Goal: Task Accomplishment & Management: Manage account settings

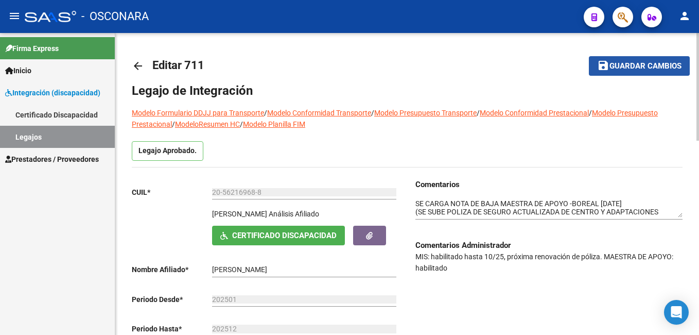
click at [618, 60] on button "save Guardar cambios" at bounding box center [639, 65] width 101 height 19
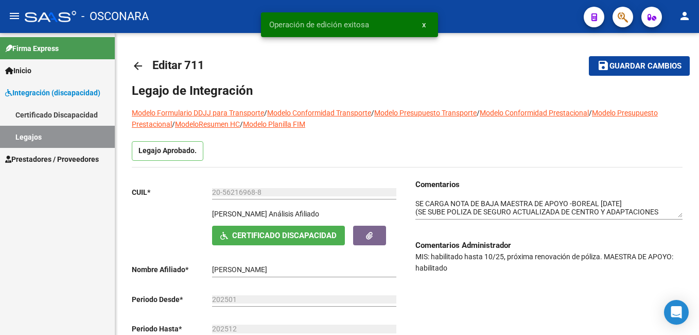
click at [60, 133] on link "Legajos" at bounding box center [57, 137] width 115 height 22
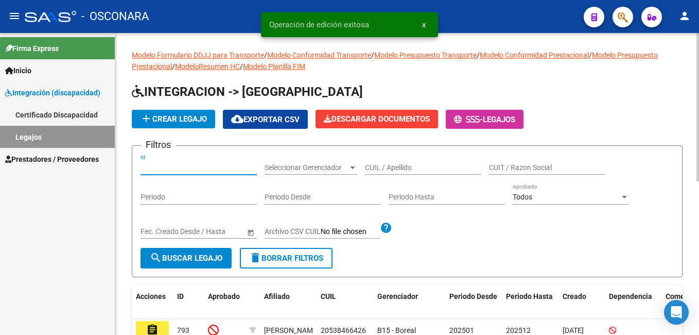
drag, startPoint x: 229, startPoint y: 164, endPoint x: 225, endPoint y: 148, distance: 16.9
click at [228, 162] on div "Id" at bounding box center [199, 164] width 116 height 21
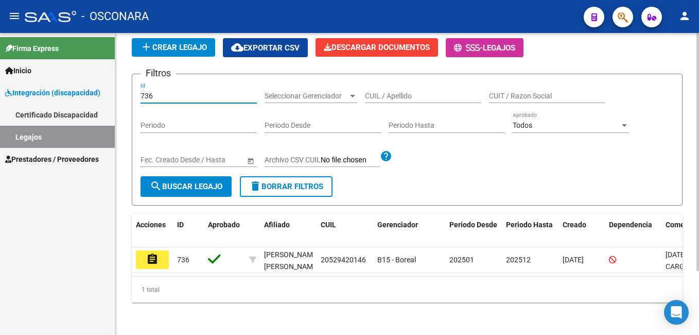
scroll to position [81, 0]
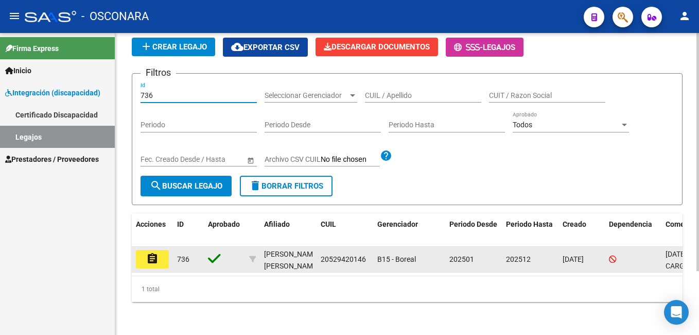
type input "736"
click at [149, 252] on mat-icon "assignment" at bounding box center [152, 258] width 12 height 12
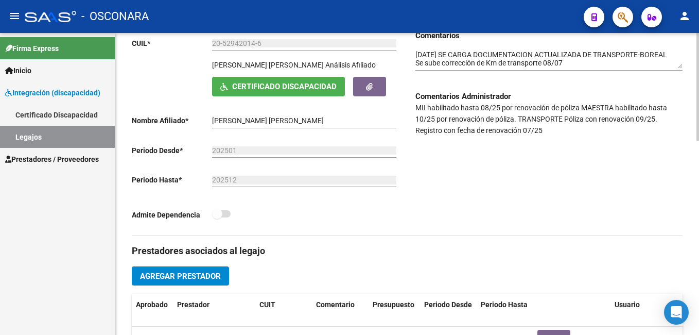
scroll to position [154, 0]
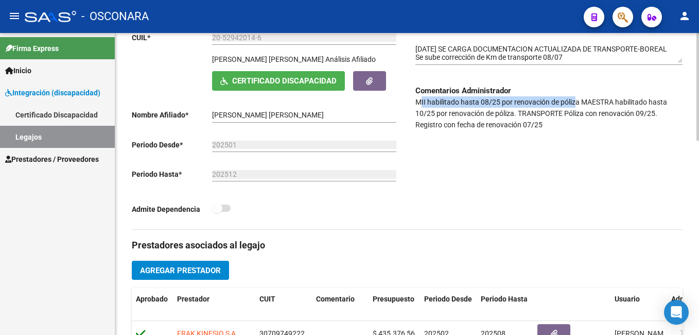
drag, startPoint x: 422, startPoint y: 106, endPoint x: 576, endPoint y: 96, distance: 154.8
click at [576, 96] on p "MII habilitado hasta 08/25 por renovación de póliza MAESTRA habilitado hasta 10…" at bounding box center [549, 113] width 267 height 34
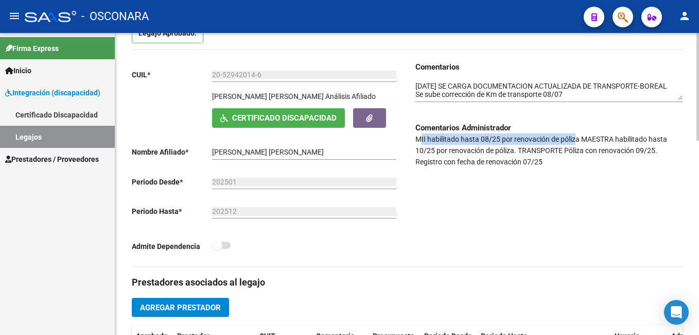
scroll to position [103, 0]
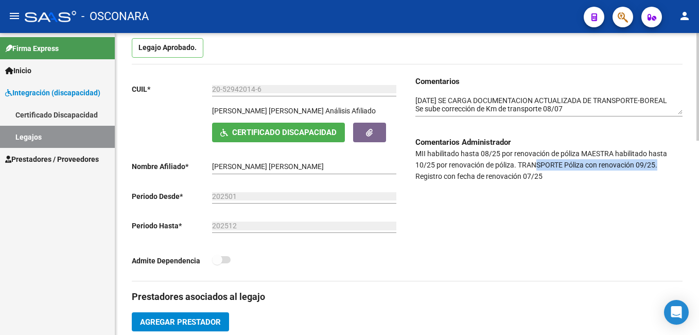
drag, startPoint x: 538, startPoint y: 166, endPoint x: 665, endPoint y: 163, distance: 127.7
click at [665, 163] on p "MII habilitado hasta 08/25 por renovación de póliza MAESTRA habilitado hasta 10…" at bounding box center [549, 165] width 267 height 34
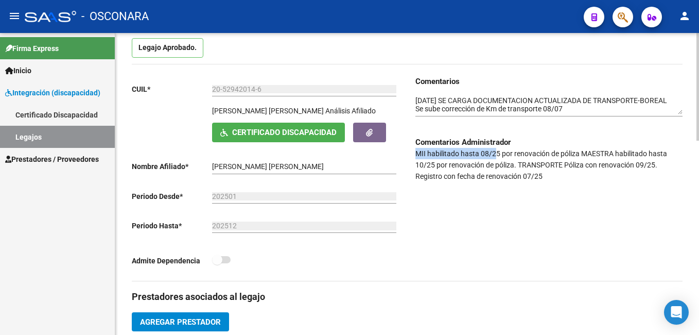
drag, startPoint x: 413, startPoint y: 156, endPoint x: 496, endPoint y: 148, distance: 82.8
click at [496, 148] on div "Comentarios Comentarios Administrador MII habilitado hasta 08/25 por renovación…" at bounding box center [544, 178] width 275 height 205
drag, startPoint x: 496, startPoint y: 148, endPoint x: 428, endPoint y: 164, distance: 69.7
click at [428, 164] on p "MII habilitado hasta 08/25 por renovación de póliza MAESTRA habilitado hasta 10…" at bounding box center [549, 165] width 267 height 34
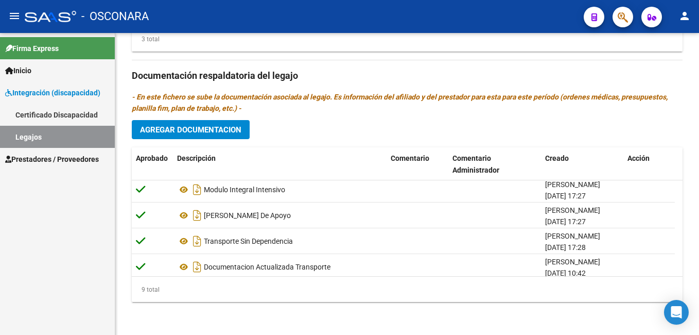
scroll to position [37, 0]
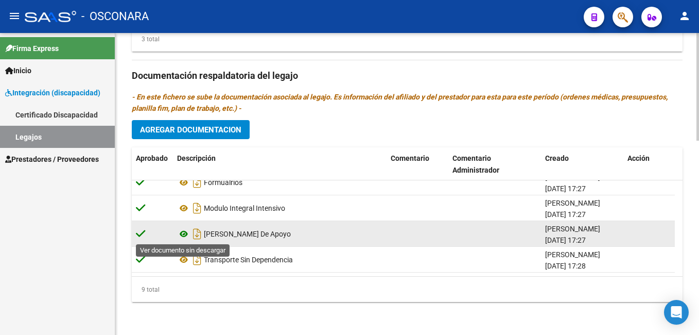
click at [182, 234] on icon at bounding box center [183, 234] width 13 height 12
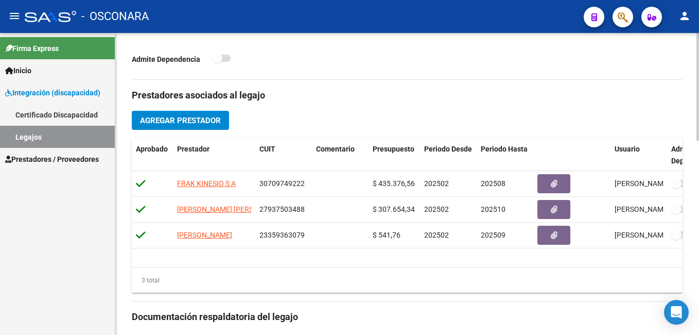
scroll to position [0, 0]
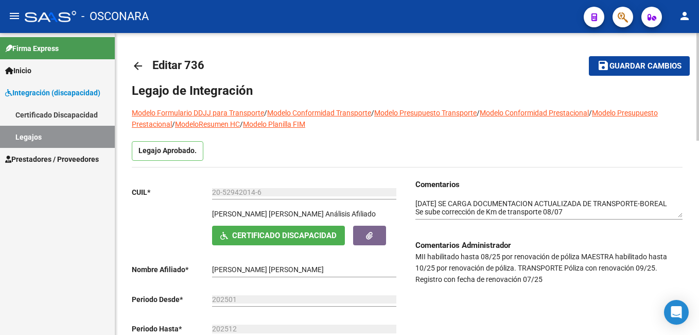
click at [699, 37] on html "menu - OSCONARA person Firma Express Inicio Instructivos Contacto OS Integració…" at bounding box center [349, 167] width 699 height 335
drag, startPoint x: 418, startPoint y: 252, endPoint x: 501, endPoint y: 254, distance: 83.4
click at [501, 254] on p "MII habilitado hasta 08/25 por renovación de póliza MAESTRA habilitado hasta 10…" at bounding box center [549, 268] width 267 height 34
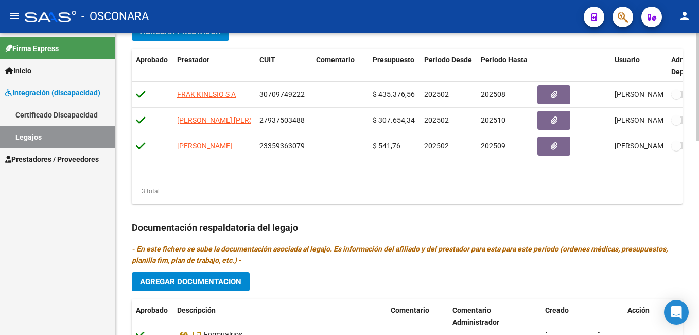
scroll to position [546, 0]
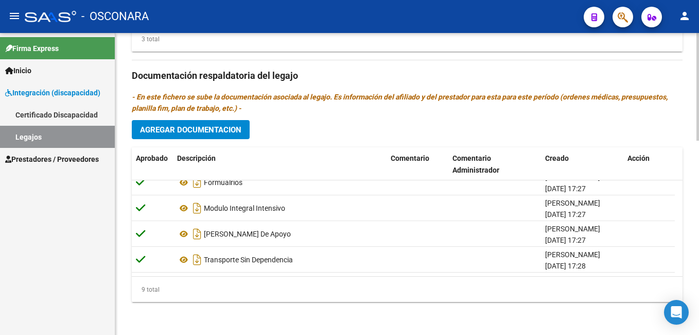
click at [699, 334] on html "menu - OSCONARA person Firma Express Inicio Instructivos Contacto OS Integració…" at bounding box center [349, 167] width 699 height 335
click at [170, 129] on span "Agregar Documentacion" at bounding box center [190, 129] width 101 height 9
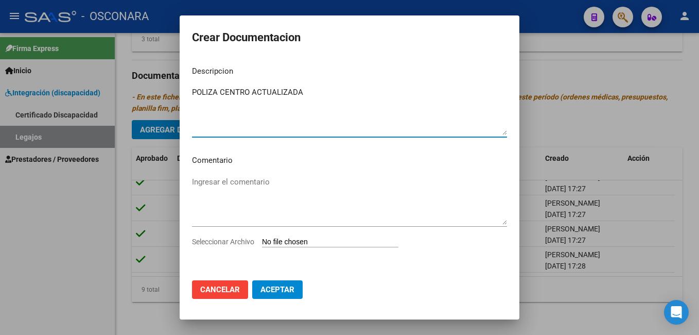
type textarea "POLIZA CENTRO ACTUALIZADA"
click at [285, 238] on input "Seleccionar Archivo" at bounding box center [330, 242] width 136 height 10
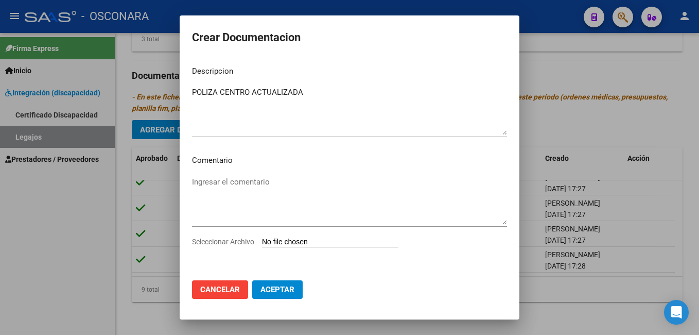
type input "C:\fakepath\FRAK KINESIO_removed.pdf"
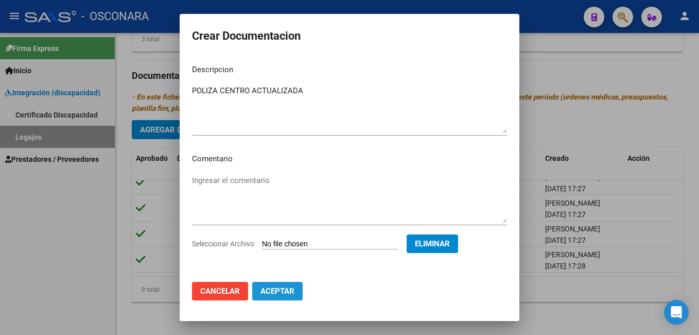
click at [271, 291] on span "Aceptar" at bounding box center [278, 290] width 34 height 9
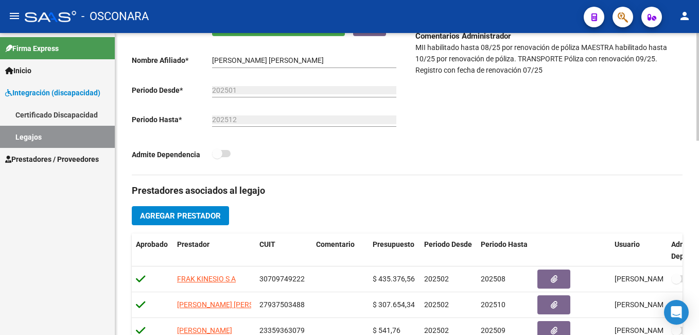
scroll to position [0, 0]
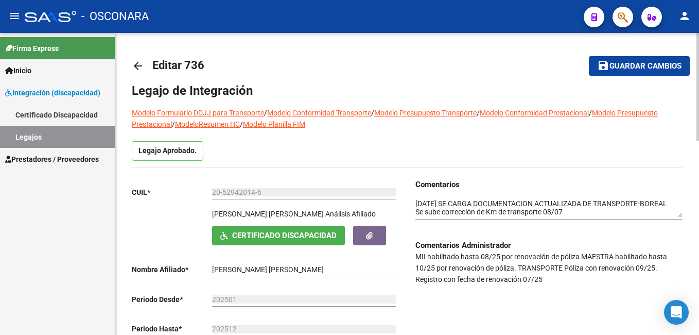
click at [699, 53] on html "menu - OSCONARA person Firma Express Inicio Instructivos Contacto OS Integració…" at bounding box center [349, 167] width 699 height 335
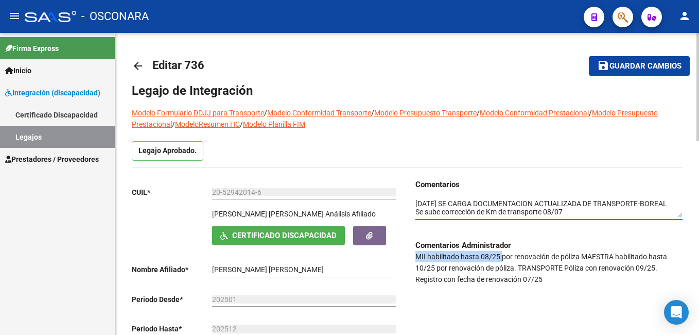
click at [416, 201] on textarea at bounding box center [549, 208] width 267 height 20
type textarea "[DATE]-SE CARGA POLIZA DE CENTRO ACTUALIZADA -BOREAL-03/10/2025 SE CARGA DOCUME…"
click at [622, 60] on button "save Guardar cambios" at bounding box center [639, 65] width 101 height 19
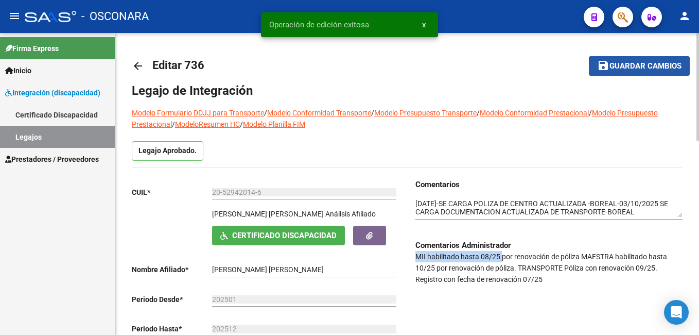
click at [622, 63] on span "Guardar cambios" at bounding box center [646, 66] width 72 height 9
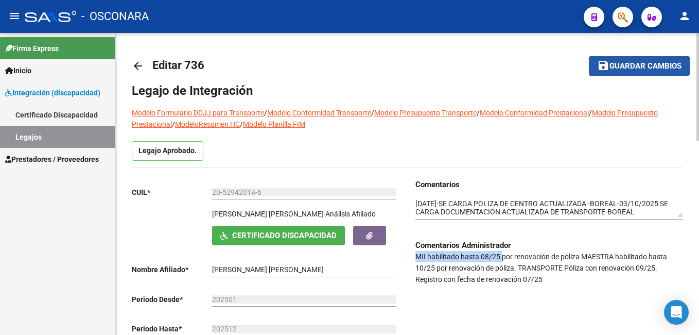
click at [641, 63] on span "Guardar cambios" at bounding box center [646, 66] width 72 height 9
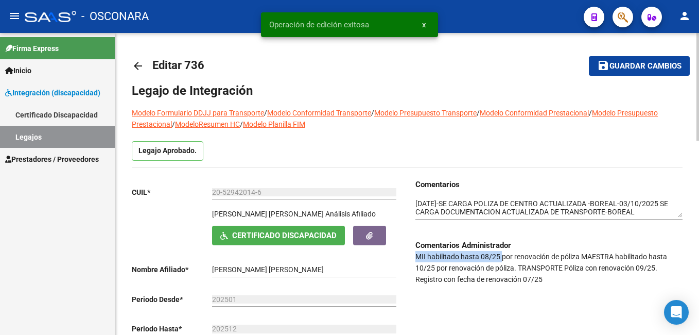
click at [641, 63] on span "Guardar cambios" at bounding box center [646, 66] width 72 height 9
click at [83, 133] on link "Legajos" at bounding box center [57, 137] width 115 height 22
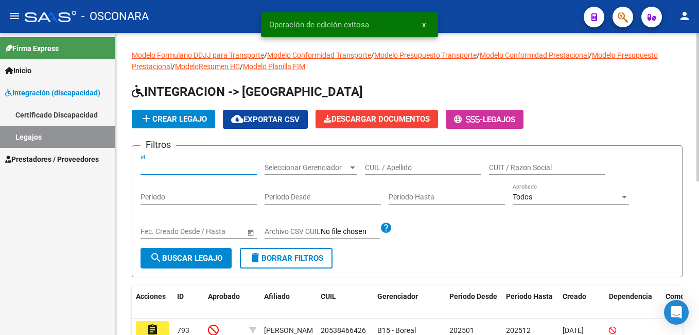
click at [186, 169] on input "Id" at bounding box center [199, 167] width 116 height 9
type input "726"
click at [181, 252] on button "search Buscar Legajo" at bounding box center [186, 258] width 91 height 21
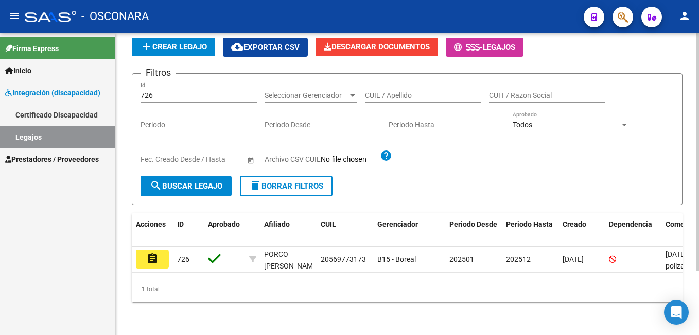
scroll to position [81, 0]
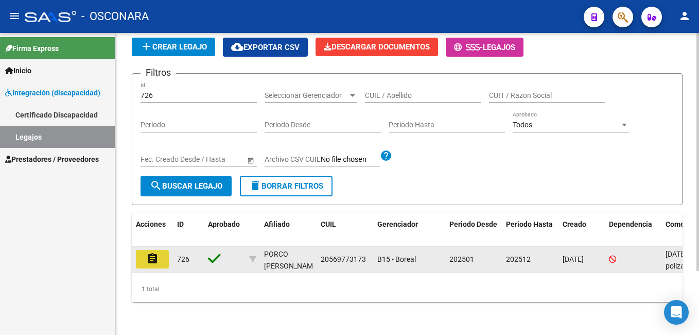
click at [160, 250] on button "assignment" at bounding box center [152, 259] width 33 height 19
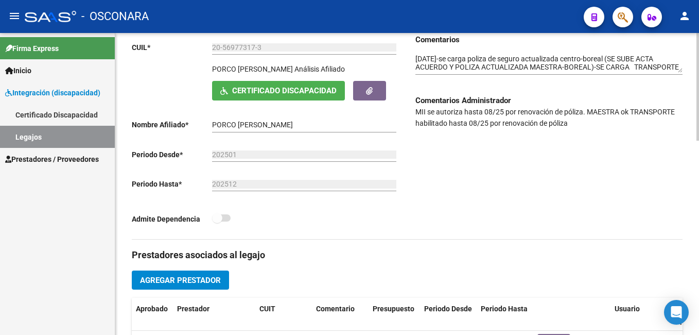
scroll to position [154, 0]
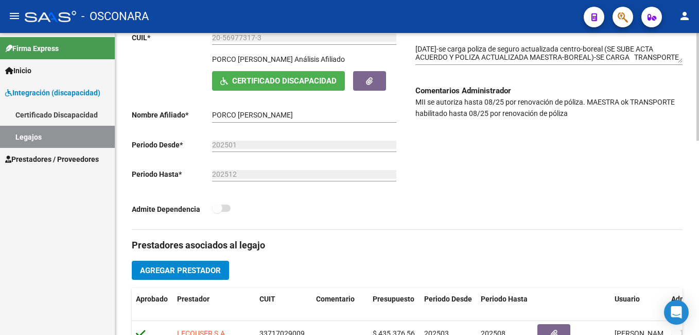
drag, startPoint x: 425, startPoint y: 106, endPoint x: 571, endPoint y: 99, distance: 145.9
click at [571, 99] on p "MII se autoriza hasta 08/25 por renovación de póliza. MAESTRA ok TRANSPORTE hab…" at bounding box center [549, 107] width 267 height 23
drag, startPoint x: 432, startPoint y: 112, endPoint x: 576, endPoint y: 122, distance: 144.5
click at [576, 122] on div "Comentarios Comentarios Administrador MII se autoriza hasta 08/25 por renovació…" at bounding box center [544, 126] width 275 height 205
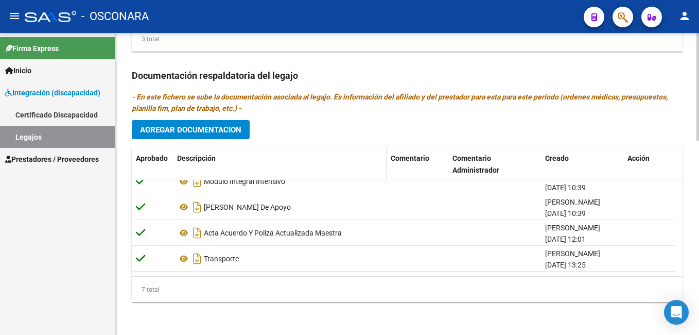
scroll to position [88, 0]
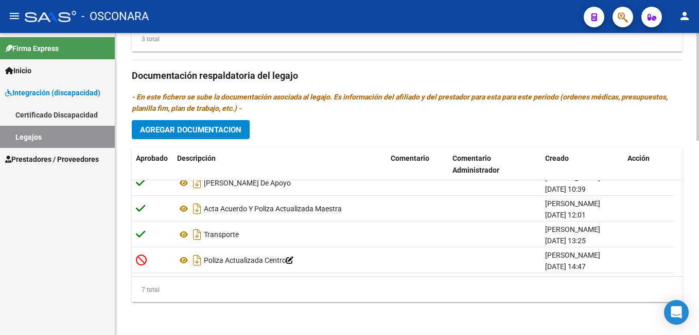
click at [205, 125] on span "Agregar Documentacion" at bounding box center [190, 129] width 101 height 9
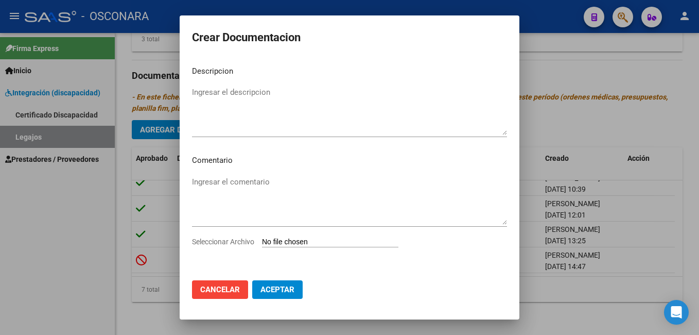
click at [592, 64] on div at bounding box center [349, 167] width 699 height 335
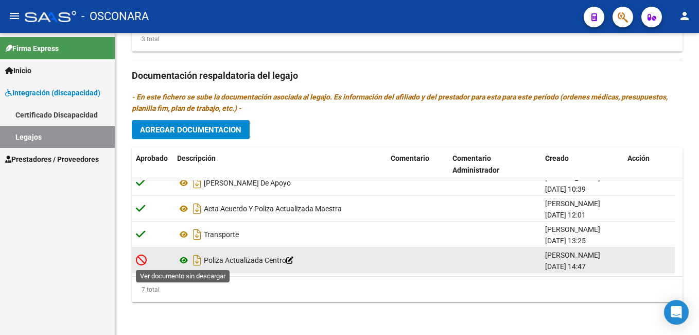
click at [184, 262] on icon at bounding box center [183, 260] width 13 height 12
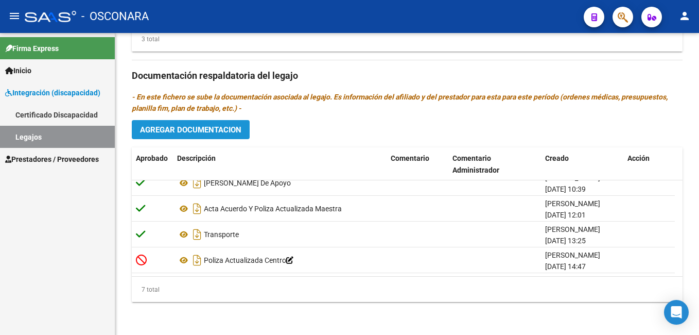
click at [193, 131] on span "Agregar Documentacion" at bounding box center [190, 129] width 101 height 9
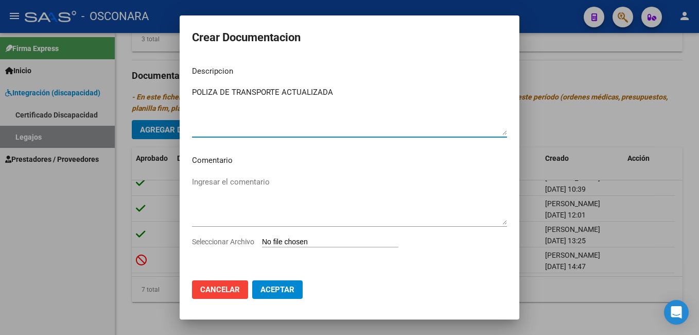
type textarea "POLIZA DE TRANSPORTE ACTUALIZADA"
click at [330, 242] on input "Seleccionar Archivo" at bounding box center [330, 242] width 136 height 10
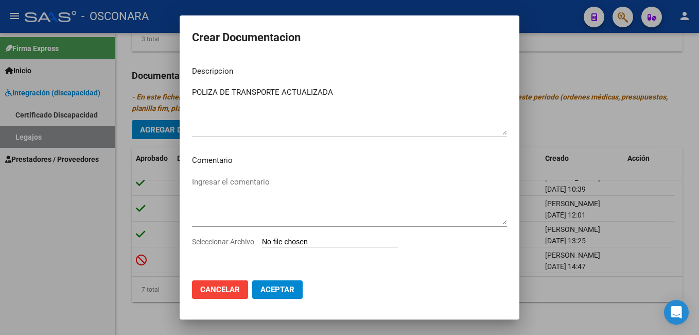
type input "C:\fakepath\POLIZA VIGENTE TRANSPORTE DONO.pdf"
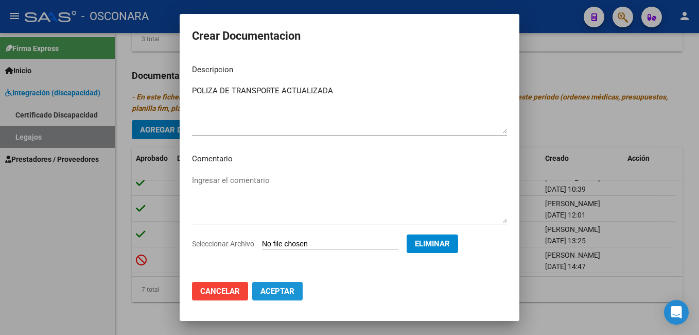
click at [282, 288] on span "Aceptar" at bounding box center [278, 290] width 34 height 9
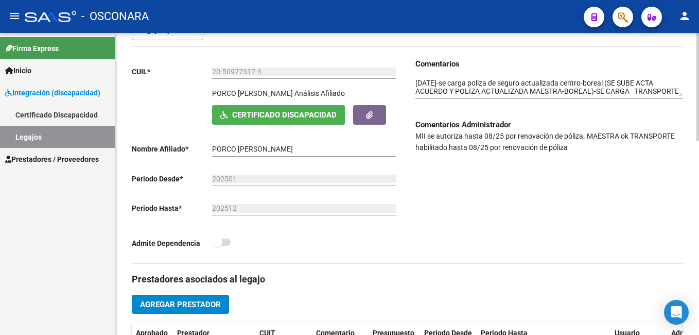
scroll to position [109, 0]
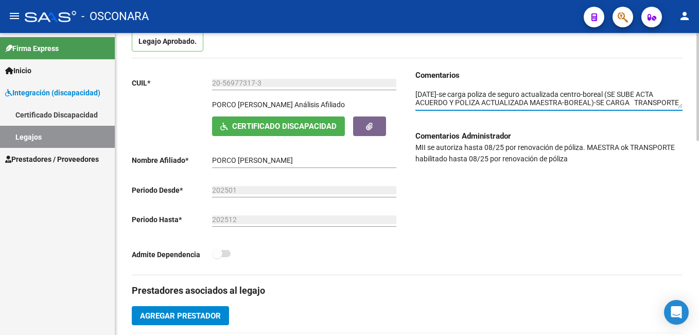
click at [416, 92] on textarea at bounding box center [549, 99] width 267 height 20
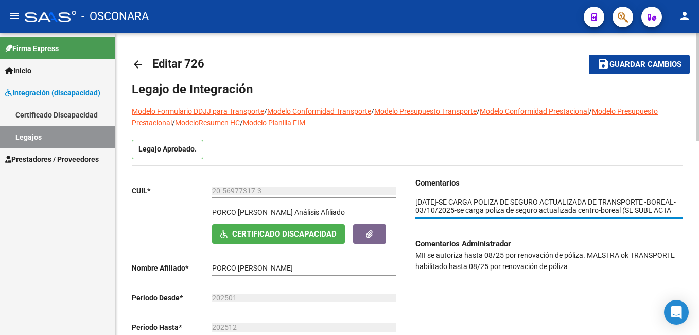
scroll to position [0, 0]
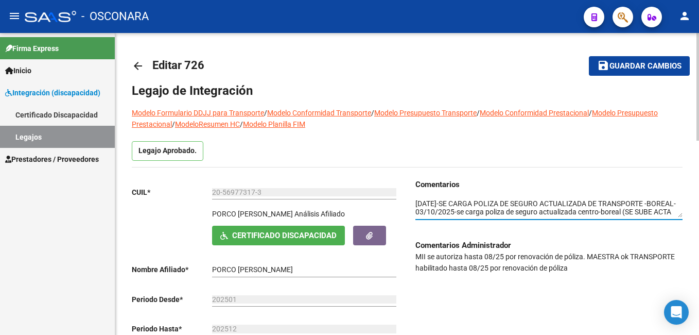
type textarea "[DATE]-SE CARGA POLIZA DE SEGURO ACTUALIZADA DE TRANSPORTE -BOREAL-03/10/2025-s…"
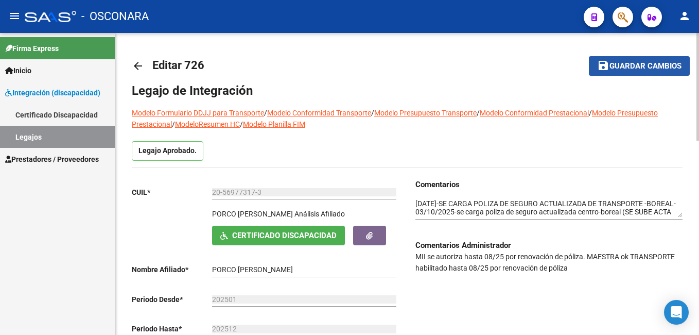
click at [639, 65] on span "Guardar cambios" at bounding box center [646, 66] width 72 height 9
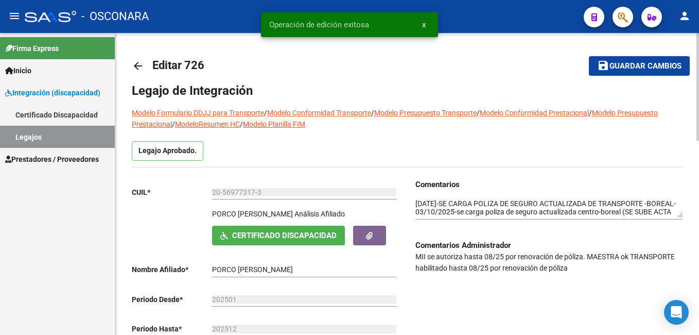
click at [636, 68] on span "Guardar cambios" at bounding box center [646, 66] width 72 height 9
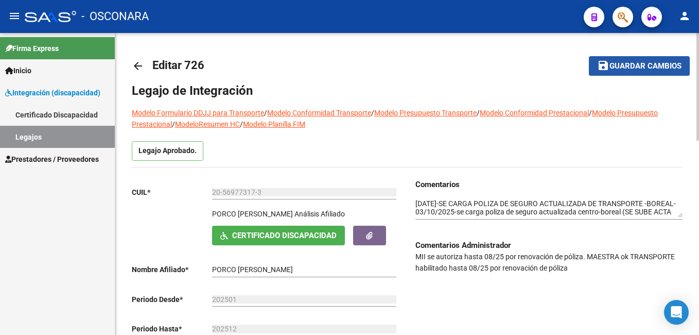
click at [640, 63] on span "Guardar cambios" at bounding box center [646, 66] width 72 height 9
click at [640, 63] on span "Guardar cambios" at bounding box center [632, 66] width 72 height 9
click at [640, 61] on span "save Guardar cambios" at bounding box center [639, 65] width 84 height 9
